Goal: Information Seeking & Learning: Find specific page/section

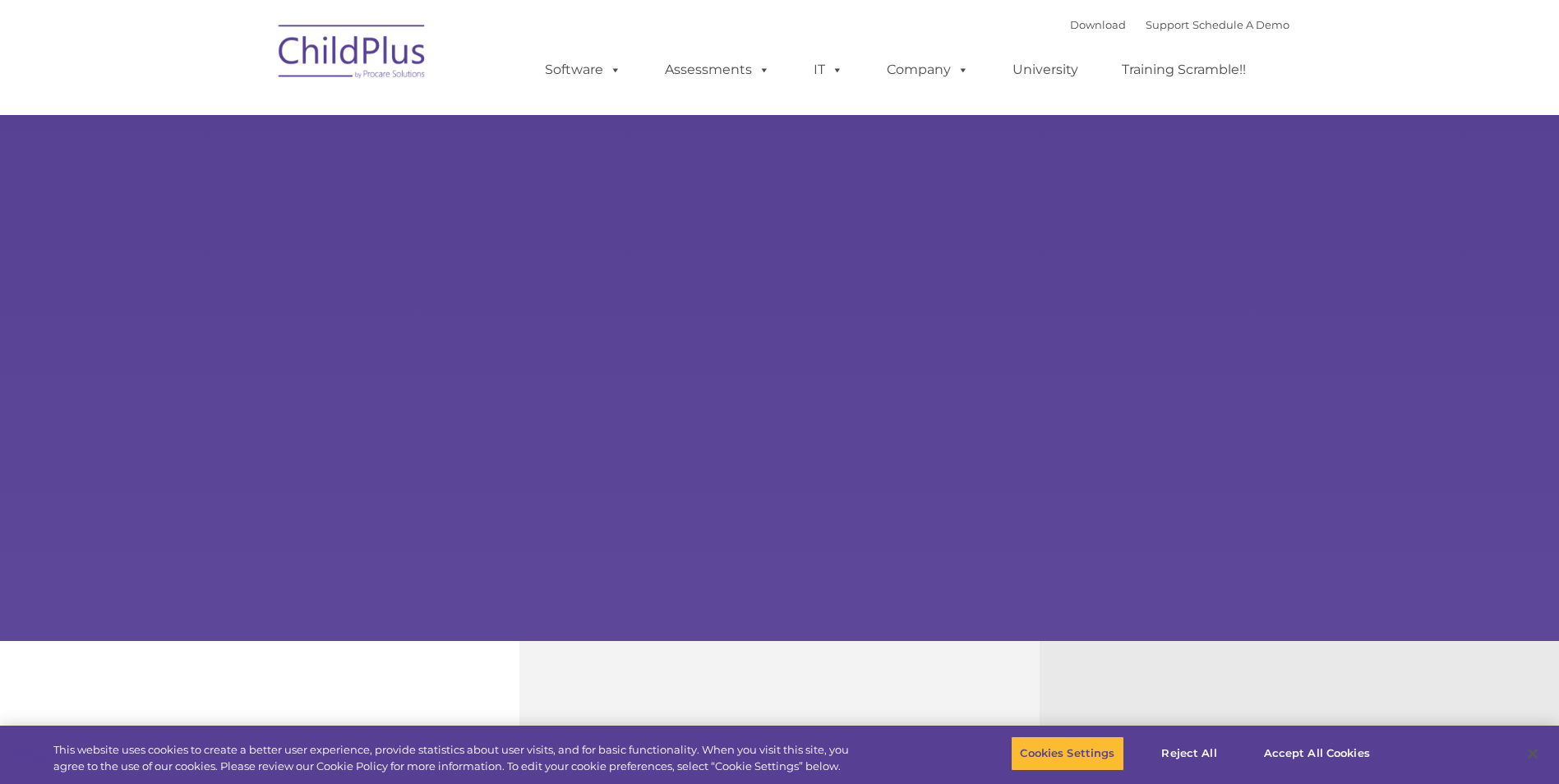
select select "MEDIUM"
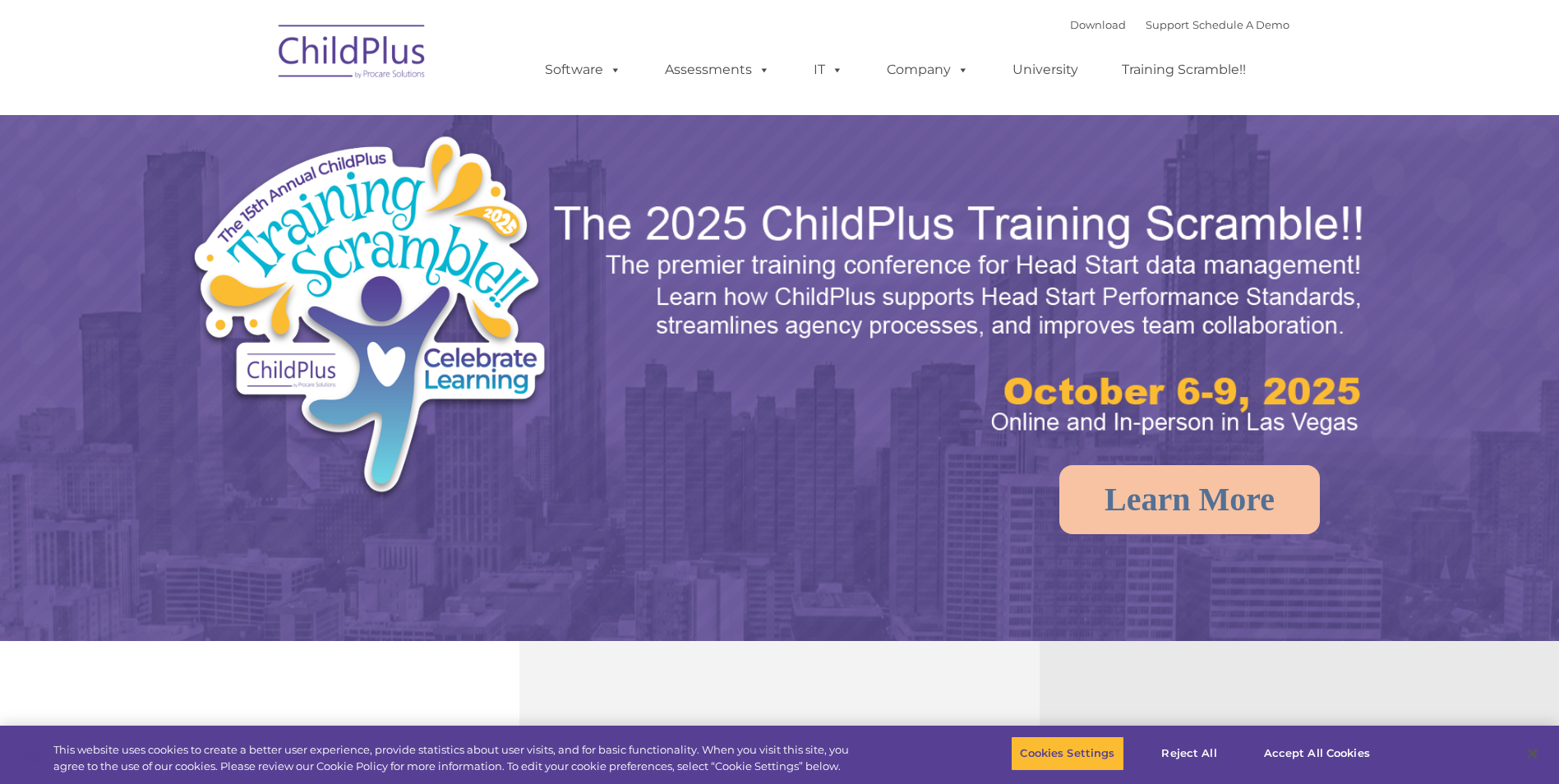
select select "MEDIUM"
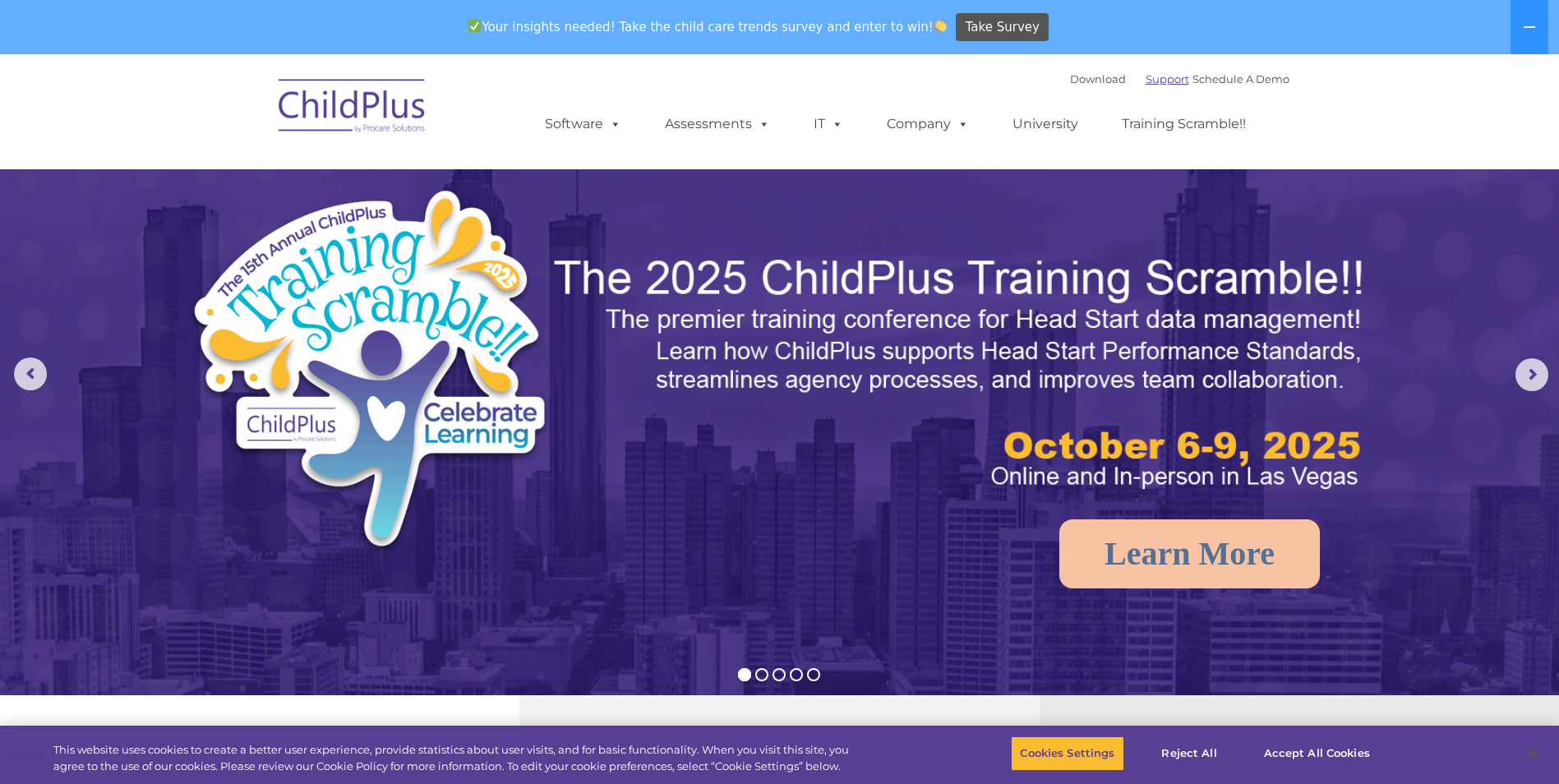
click at [1146, 72] on link "Support" at bounding box center [1168, 78] width 43 height 13
select select "MEDIUM"
